Goal: Task Accomplishment & Management: Manage account settings

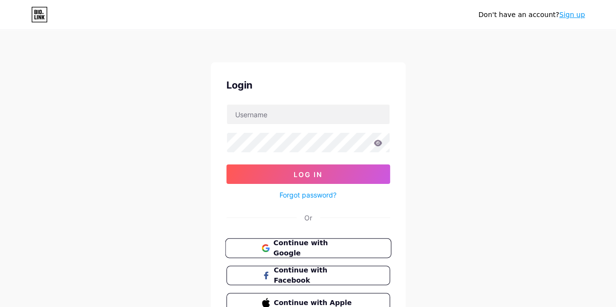
click at [327, 243] on span "Continue with Google" at bounding box center [313, 248] width 81 height 21
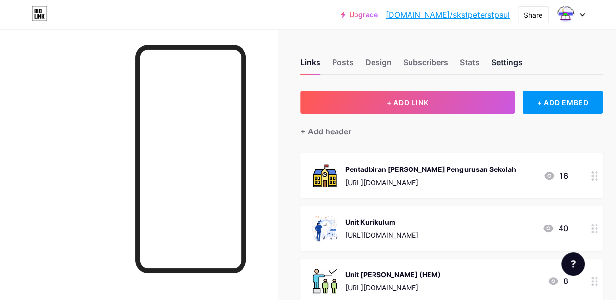
click at [511, 60] on div "Settings" at bounding box center [506, 66] width 31 height 18
